Goal: Check status: Check status

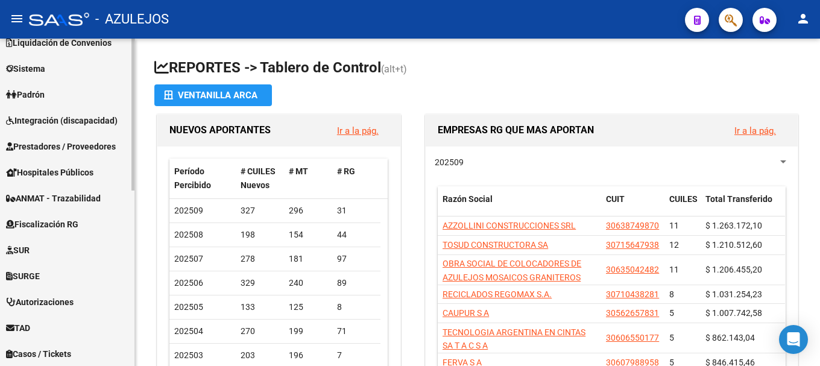
scroll to position [301, 0]
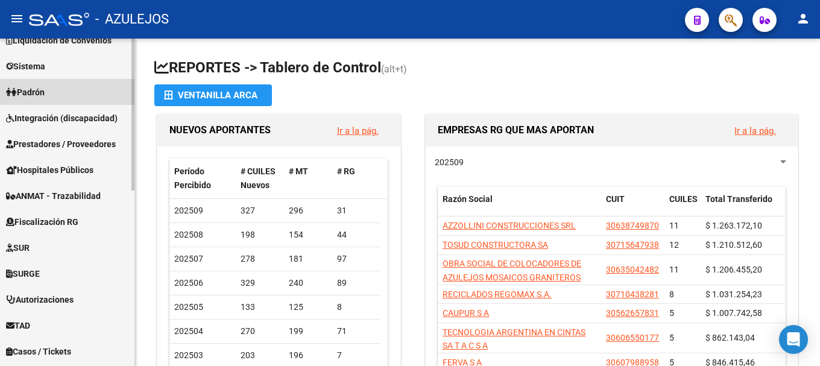
click at [58, 86] on link "Padrón" at bounding box center [67, 92] width 134 height 26
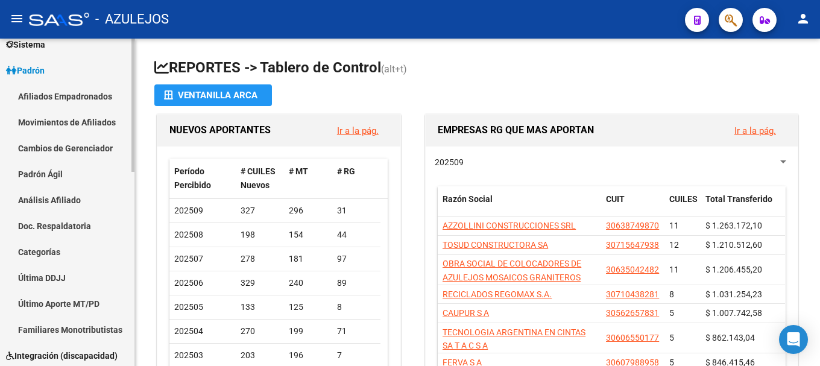
scroll to position [120, 0]
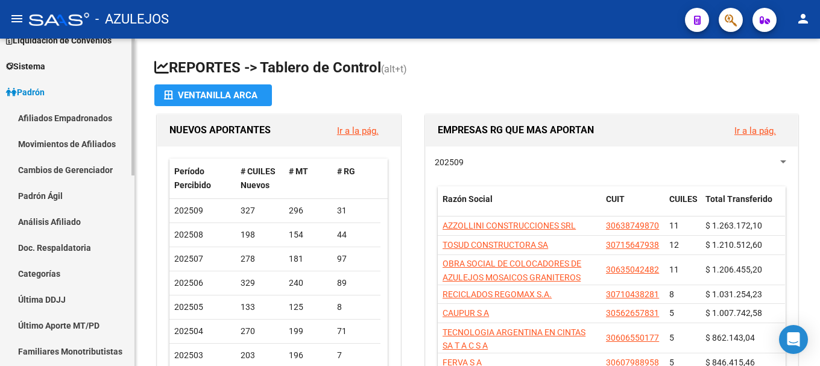
click at [58, 222] on link "Análisis Afiliado" at bounding box center [67, 222] width 134 height 26
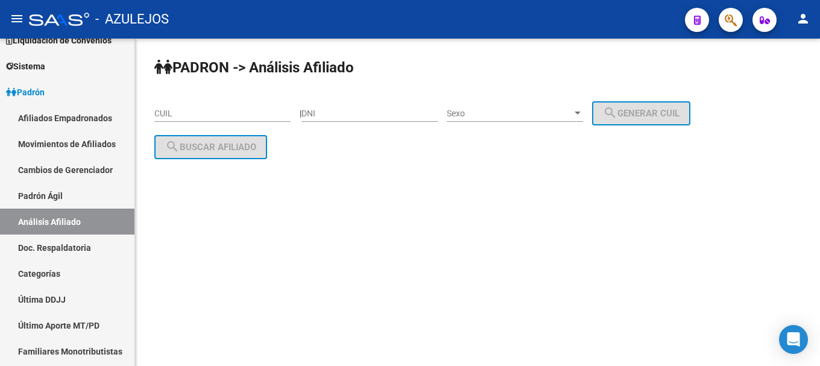
click at [362, 105] on div "DNI" at bounding box center [369, 110] width 136 height 24
type input "35941102"
click at [583, 105] on div "Sexo Sexo" at bounding box center [515, 110] width 136 height 24
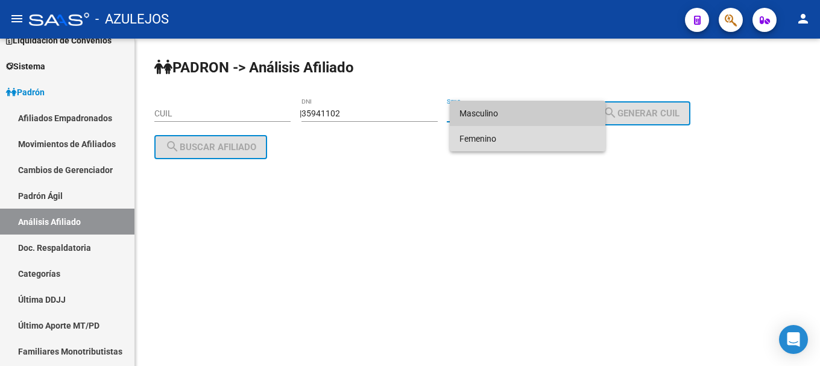
click at [585, 136] on span "Femenino" at bounding box center [527, 138] width 136 height 25
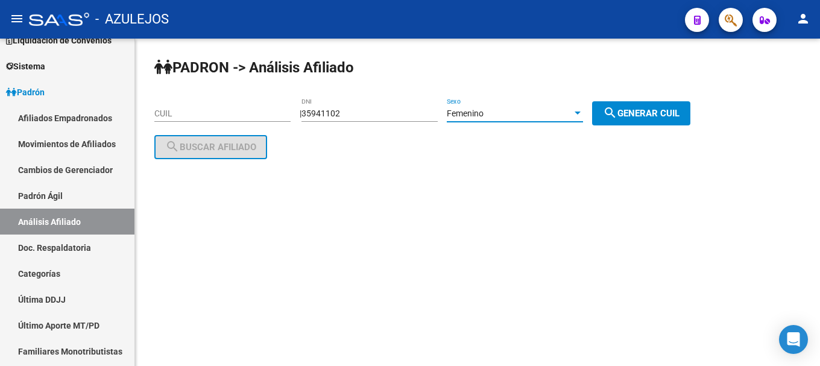
click at [635, 106] on button "search Generar CUIL" at bounding box center [641, 113] width 98 height 24
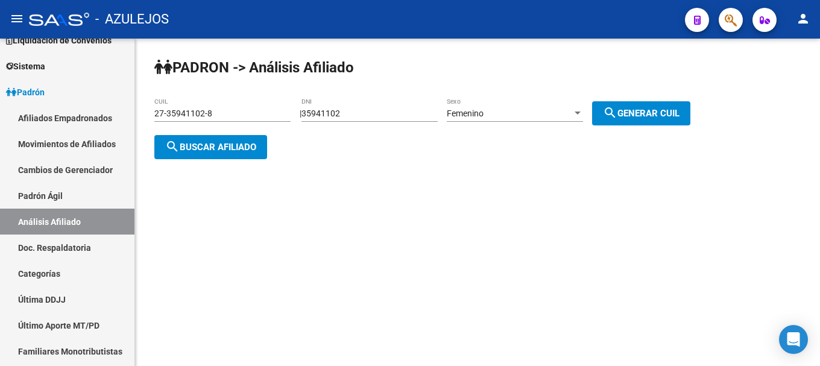
click at [224, 145] on span "search Buscar afiliado" at bounding box center [210, 147] width 91 height 11
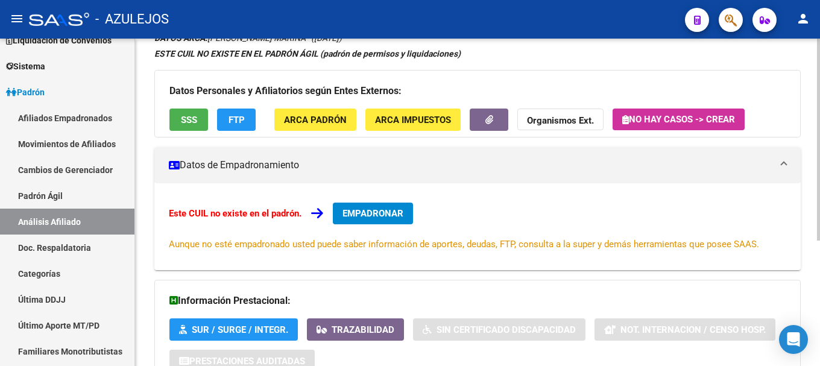
scroll to position [204, 0]
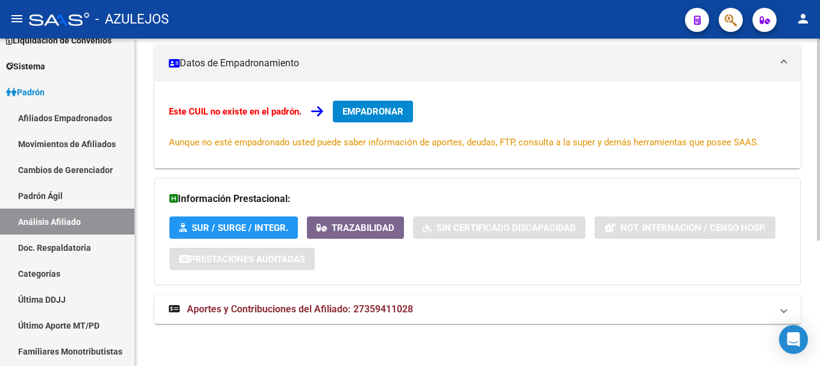
click at [241, 309] on span "Aportes y Contribuciones del Afiliado: 27359411028" at bounding box center [300, 308] width 226 height 11
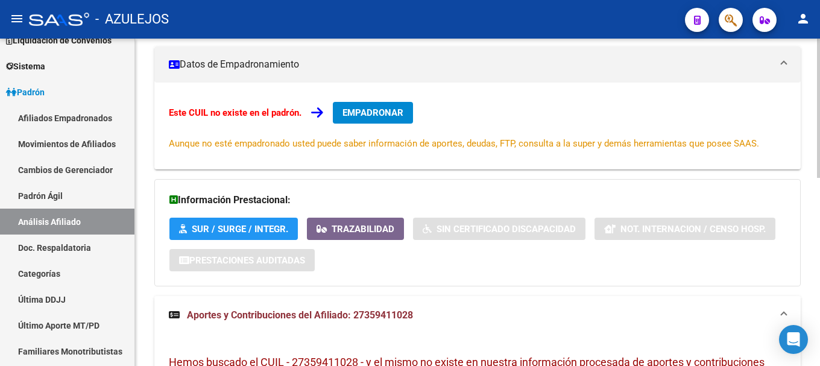
scroll to position [0, 0]
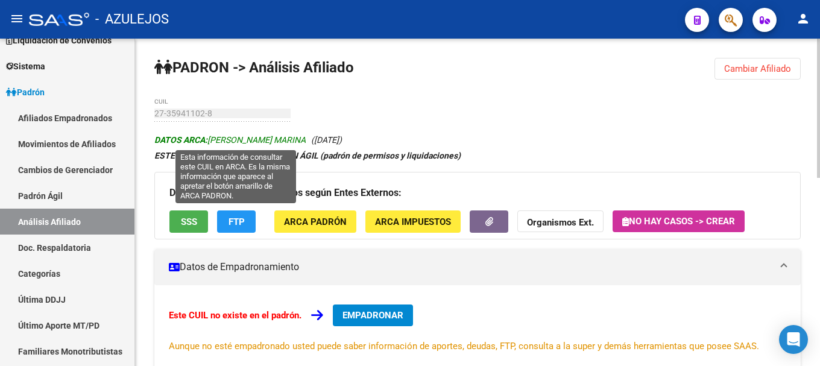
drag, startPoint x: 212, startPoint y: 136, endPoint x: 314, endPoint y: 144, distance: 102.8
click at [306, 144] on span "DATOS ARCA: [PERSON_NAME] MARINA" at bounding box center [229, 140] width 151 height 10
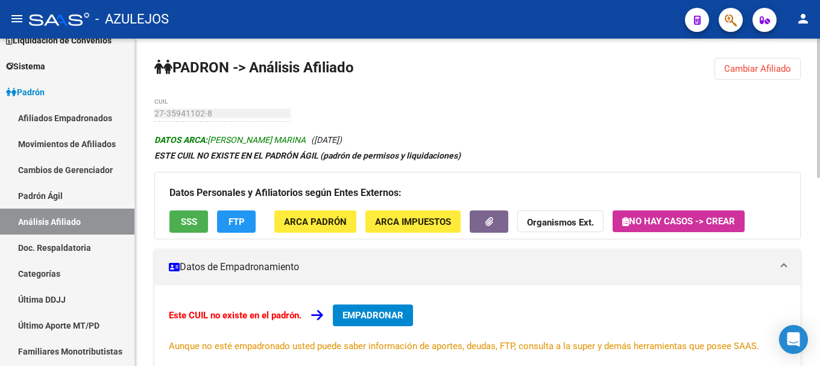
copy span "[PERSON_NAME] MARINA"
click at [734, 65] on span "Cambiar Afiliado" at bounding box center [757, 68] width 67 height 11
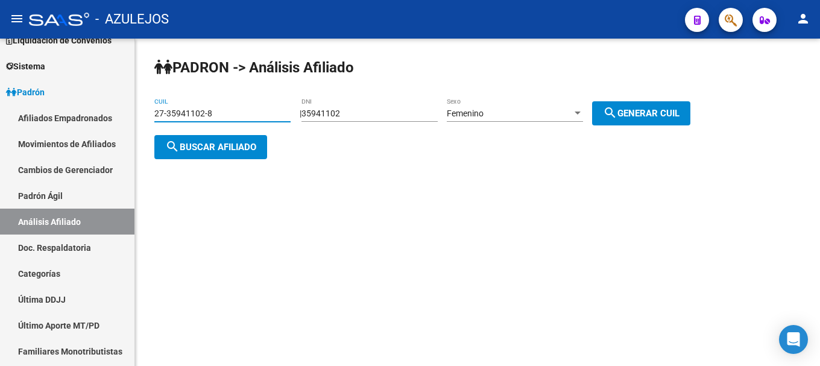
drag, startPoint x: 167, startPoint y: 120, endPoint x: 134, endPoint y: 120, distance: 32.6
click at [134, 120] on mat-sidenav-container "Firma Express Inicio Calendario SSS Instructivos Contacto OS Reportes Tablero d…" at bounding box center [410, 202] width 820 height 327
paste input "3-35213326-4"
type input "23-35213326-4"
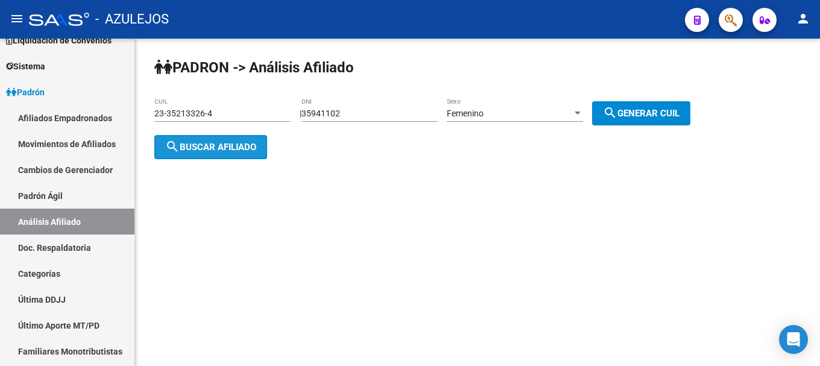
click at [176, 143] on mat-icon "search" at bounding box center [172, 146] width 14 height 14
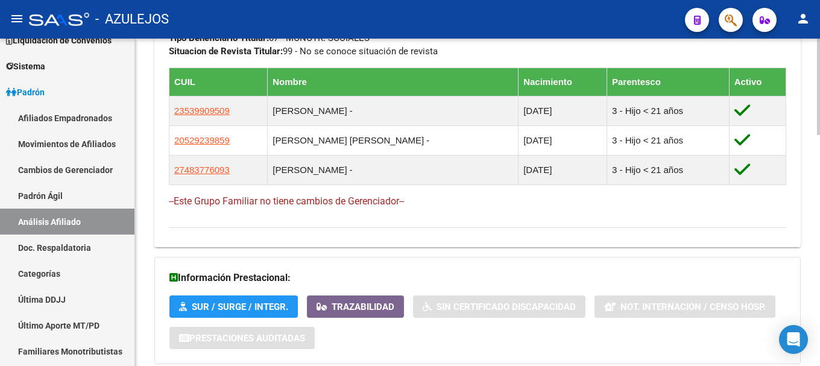
scroll to position [784, 0]
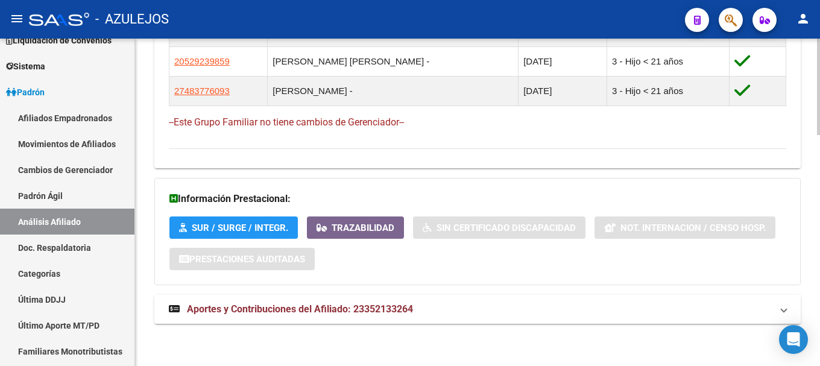
click at [222, 310] on span "Aportes y Contribuciones del Afiliado: 23352133264" at bounding box center [300, 308] width 226 height 11
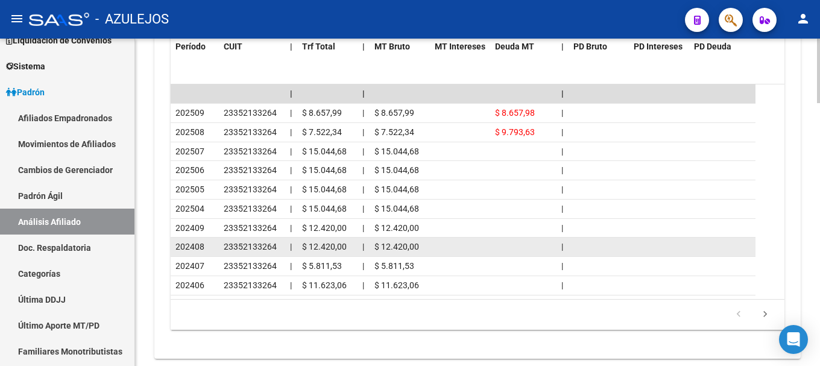
scroll to position [1327, 0]
